Goal: Manage account settings

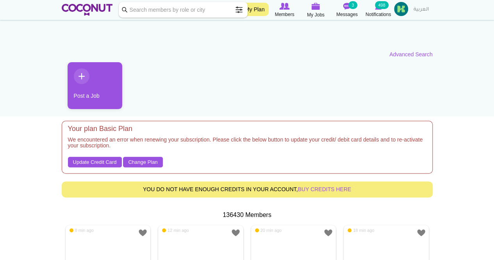
scroll to position [78, 0]
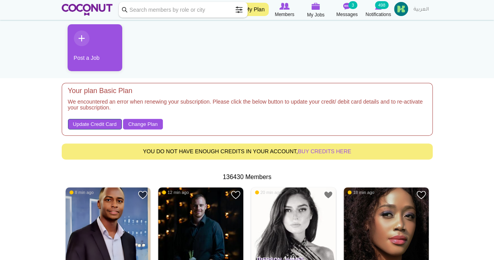
click at [89, 123] on link "Update Credit Card" at bounding box center [95, 124] width 54 height 11
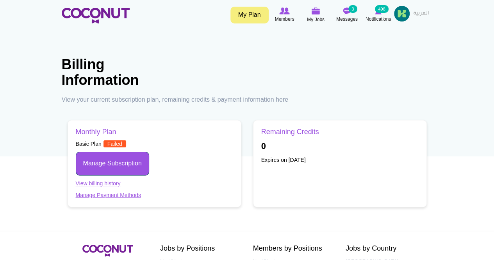
click at [125, 159] on link "Manage Subscription" at bounding box center [112, 163] width 73 height 24
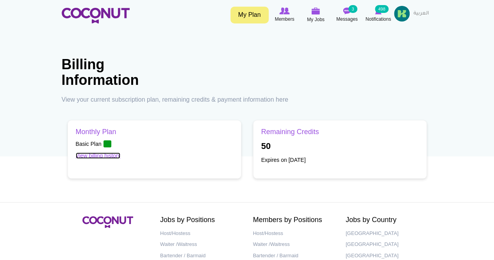
click at [100, 157] on link "View billing history" at bounding box center [98, 155] width 45 height 6
click at [415, 10] on link "العربية" at bounding box center [421, 14] width 23 height 16
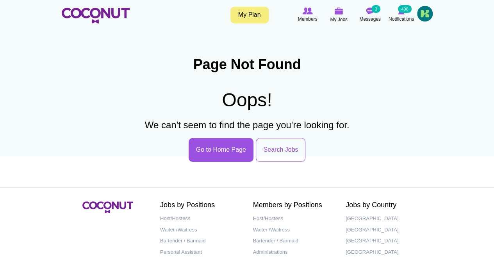
click at [421, 13] on img at bounding box center [425, 14] width 16 height 16
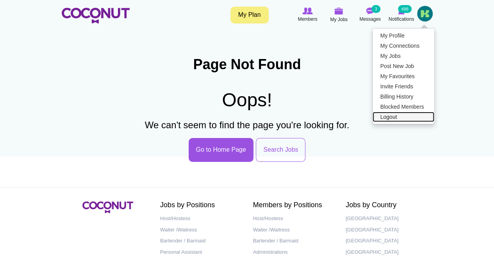
click at [384, 118] on link "Logout" at bounding box center [403, 117] width 62 height 10
